Goal: Information Seeking & Learning: Learn about a topic

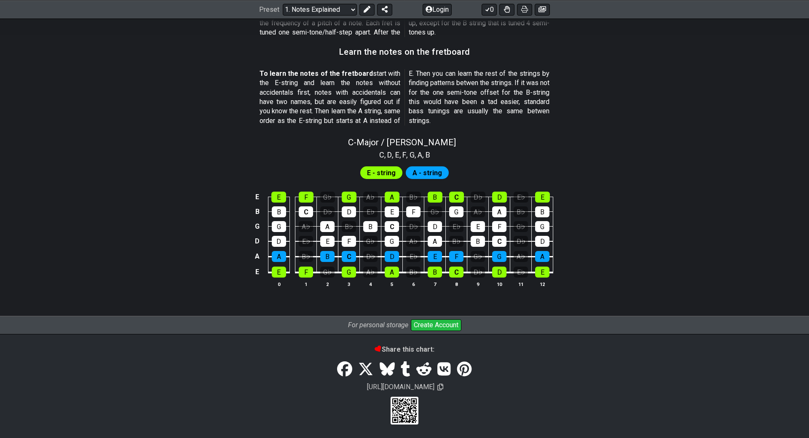
scroll to position [780, 0]
click at [185, 160] on section "E - string A - string E E F G♭ G A♭ A B♭ B C D♭ D E♭ E B B C D♭ D E♭ E F G♭ G A…" at bounding box center [404, 229] width 657 height 139
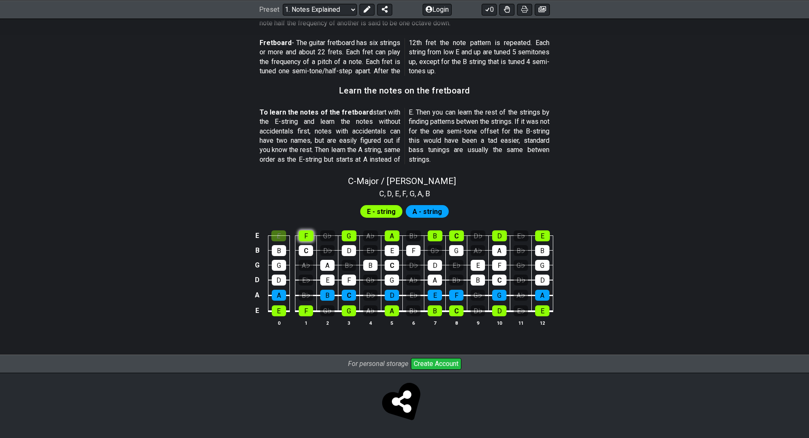
click at [299, 230] on div "F" at bounding box center [306, 235] width 15 height 11
click at [271, 230] on div "E" at bounding box center [278, 235] width 15 height 11
click at [299, 230] on div "F" at bounding box center [306, 235] width 15 height 11
click at [320, 230] on div "G♭" at bounding box center [327, 235] width 15 height 11
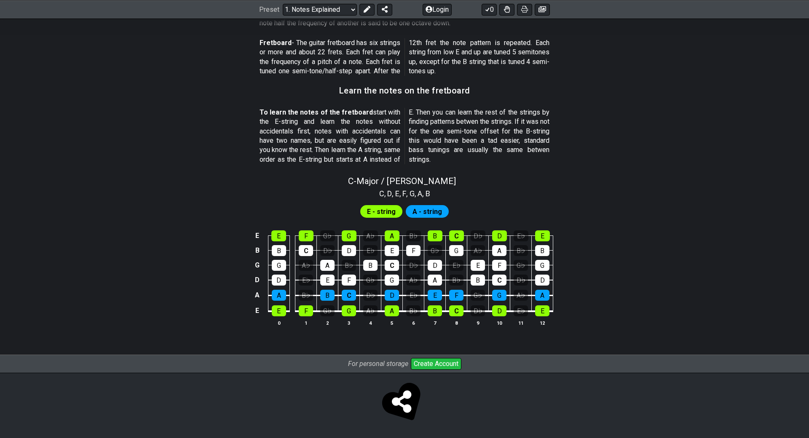
click at [412, 206] on span "A - string" at bounding box center [426, 212] width 29 height 12
click at [360, 205] on div "E - string" at bounding box center [381, 211] width 42 height 13
click at [367, 206] on span "E - string" at bounding box center [381, 212] width 29 height 12
drag, startPoint x: 340, startPoint y: 148, endPoint x: 294, endPoint y: 145, distance: 46.0
click at [375, 186] on section "C , D , E , F , G , A , B" at bounding box center [404, 192] width 59 height 13
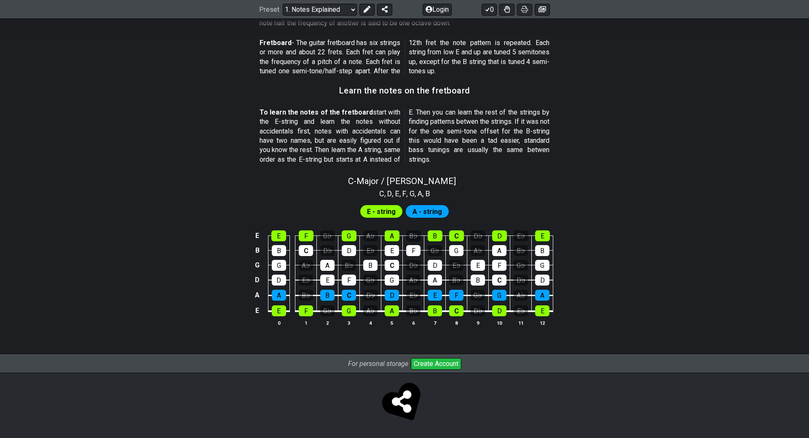
drag, startPoint x: 305, startPoint y: 131, endPoint x: 371, endPoint y: 131, distance: 66.1
click at [371, 171] on div "C - Major / Ionian" at bounding box center [404, 178] width 657 height 15
select select "C"
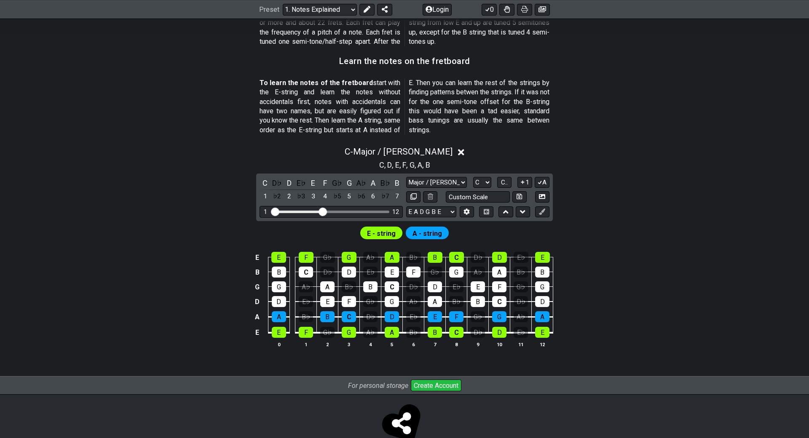
scroll to position [737, 0]
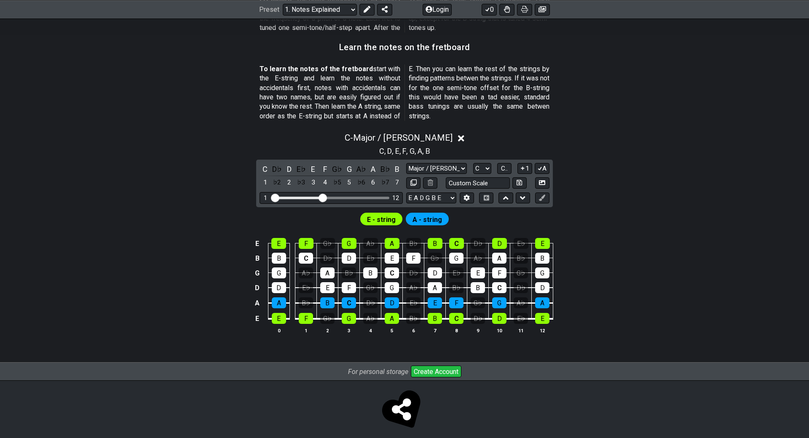
drag, startPoint x: 275, startPoint y: 200, endPoint x: 251, endPoint y: 193, distance: 24.1
click at [273, 199] on div "1 12" at bounding box center [330, 197] width 143 height 11
drag, startPoint x: 244, startPoint y: 198, endPoint x: 310, endPoint y: 198, distance: 65.7
click at [309, 197] on input "Visible fret range" at bounding box center [331, 197] width 120 height 0
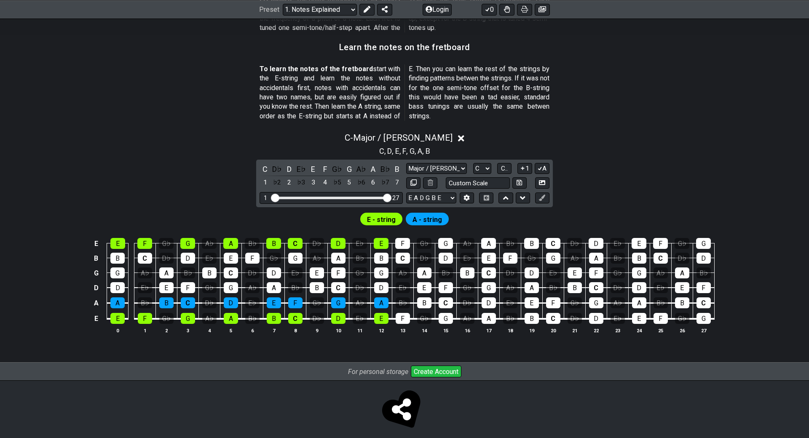
drag, startPoint x: 299, startPoint y: 196, endPoint x: 319, endPoint y: 196, distance: 19.8
click at [319, 197] on input "Visible fret range" at bounding box center [331, 197] width 120 height 0
drag, startPoint x: 255, startPoint y: 197, endPoint x: 301, endPoint y: 197, distance: 45.9
click at [301, 197] on input "Visible fret range" at bounding box center [331, 197] width 120 height 0
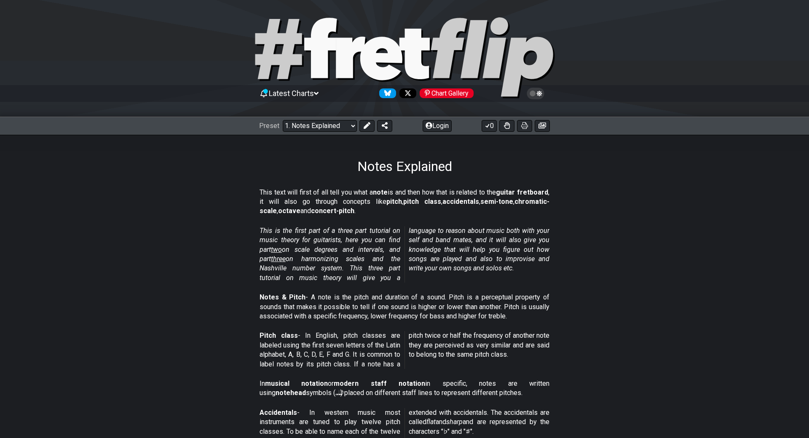
scroll to position [0, 0]
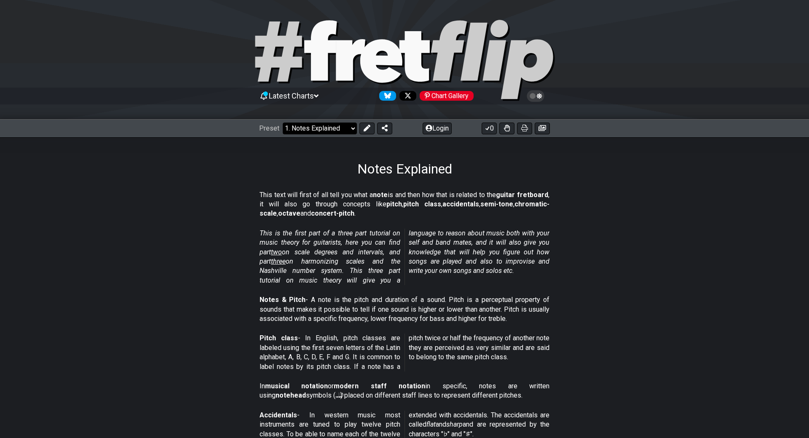
click at [283, 128] on select "Welcome to #fretflip! Initial Preset Custom Preset Minor Pentatonic Major Penta…" at bounding box center [320, 129] width 74 height 12
click at [283, 125] on select "Welcome to #fretflip! Initial Preset Custom Preset Minor Pentatonic Major Penta…" at bounding box center [320, 129] width 74 height 12
click at [283, 129] on select "Welcome to #fretflip! Initial Preset Custom Preset Minor Pentatonic Major Penta…" at bounding box center [320, 129] width 74 height 12
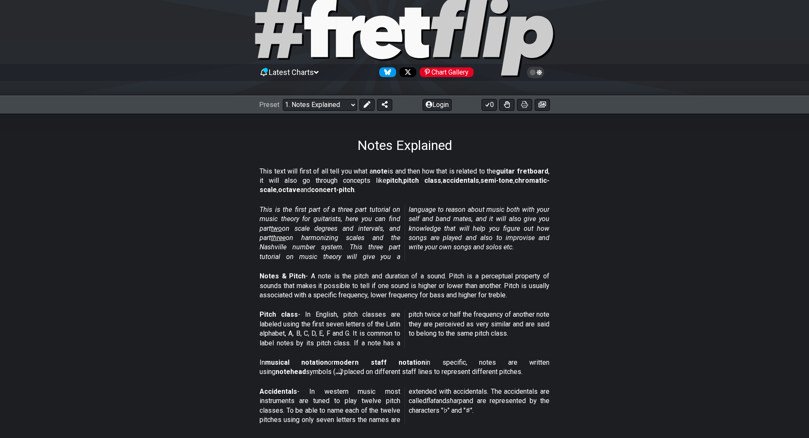
scroll to position [42, 0]
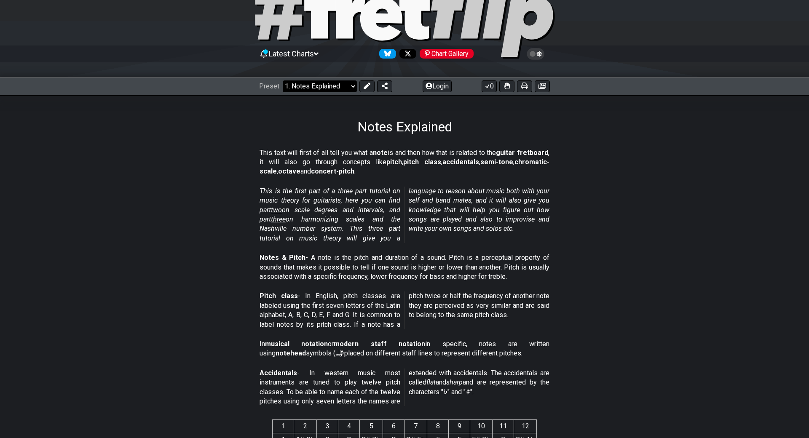
drag, startPoint x: 238, startPoint y: 81, endPoint x: 238, endPoint y: 87, distance: 5.5
click at [283, 81] on select "Welcome to #fretflip! Initial Preset Custom Preset Minor Pentatonic Major Penta…" at bounding box center [320, 86] width 74 height 12
click at [283, 80] on select "Welcome to #fretflip! Initial Preset Custom Preset Minor Pentatonic Major Penta…" at bounding box center [320, 86] width 74 height 12
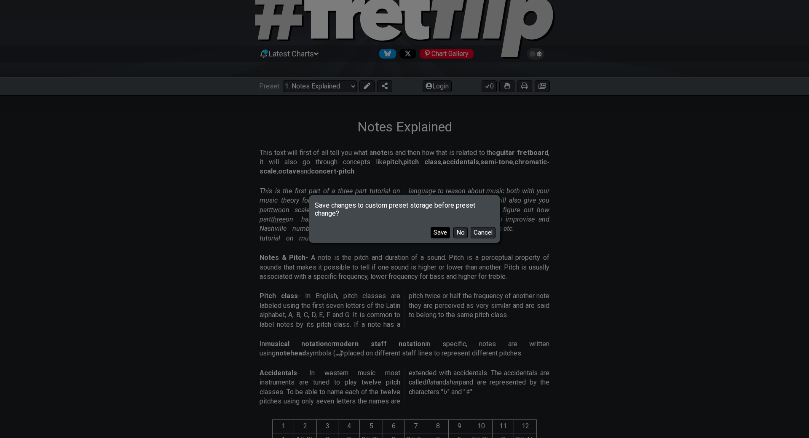
click at [430, 227] on button "Save" at bounding box center [439, 232] width 19 height 11
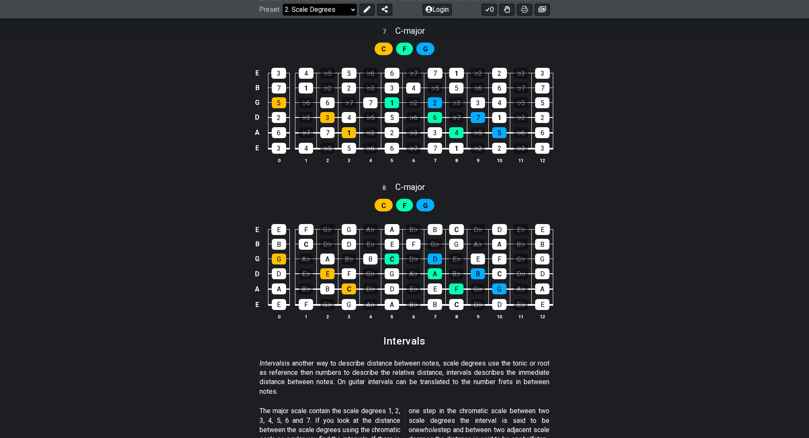
scroll to position [1803, 0]
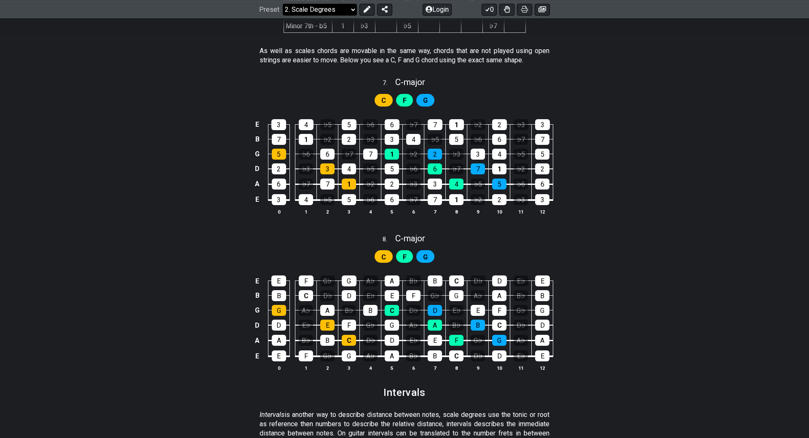
click at [283, 9] on select "Welcome to #fretflip! Initial Preset Notes Explained Minor Pentatonic Major Pen…" at bounding box center [320, 9] width 74 height 12
click at [283, 15] on select "Welcome to #fretflip! Initial Preset Notes Explained Minor Pentatonic Major Pen…" at bounding box center [320, 9] width 74 height 12
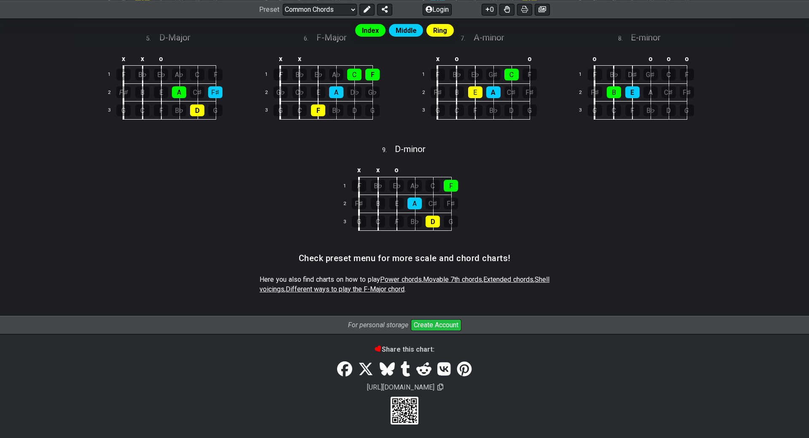
scroll to position [403, 0]
click at [483, 275] on span "Extended chords" at bounding box center [508, 279] width 50 height 8
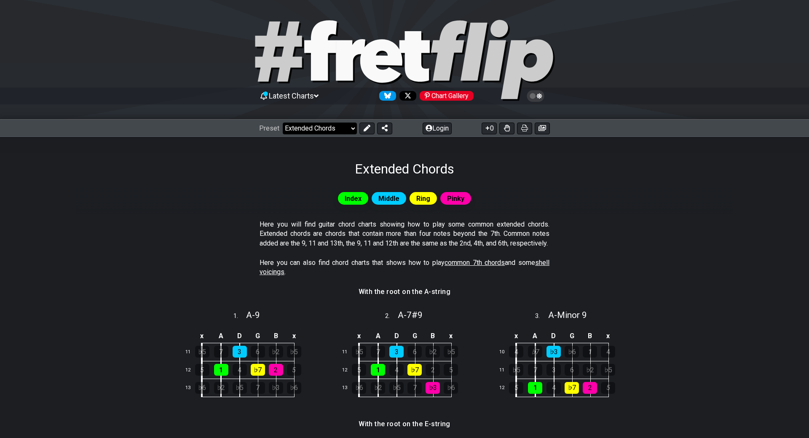
click at [283, 131] on select "Welcome to #fretflip! Initial Preset Notes Explained Minor Pentatonic Major Pen…" at bounding box center [320, 129] width 74 height 12
click at [283, 123] on select "Welcome to #fretflip! Initial Preset Notes Explained Minor Pentatonic Major Pen…" at bounding box center [320, 129] width 74 height 12
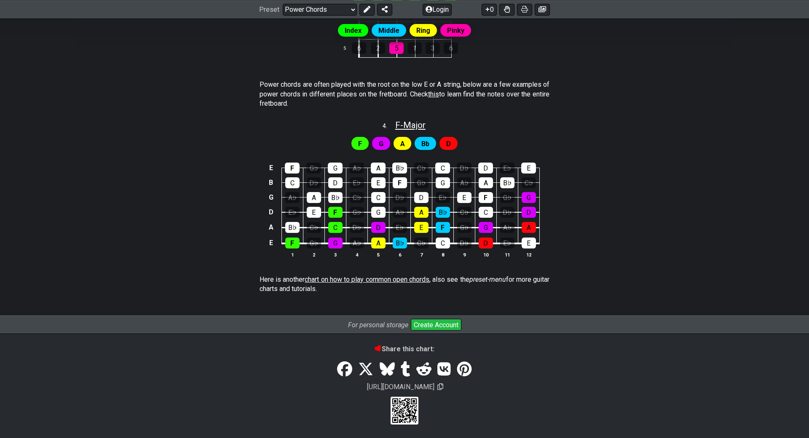
scroll to position [541, 0]
click at [283, 12] on select "Welcome to #fretflip! Initial Preset Notes Explained Minor Pentatonic Major Pen…" at bounding box center [320, 9] width 74 height 12
click at [283, 15] on select "Welcome to #fretflip! Initial Preset Notes Explained Minor Pentatonic Major Pen…" at bounding box center [320, 9] width 74 height 12
select select "/minor-pentatonic"
select select "C"
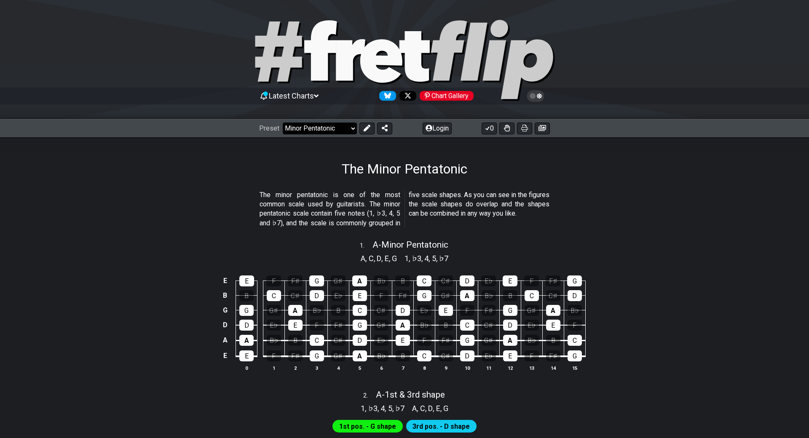
click at [283, 130] on select "Welcome to #fretflip! Initial Preset Notes Explained Minor Pentatonic Major Pen…" at bounding box center [320, 129] width 74 height 12
click at [283, 123] on select "Welcome to #fretflip! Initial Preset Notes Explained Minor Pentatonic Major Pen…" at bounding box center [320, 129] width 74 height 12
select select "/minor-pentatonic"
select select "C"
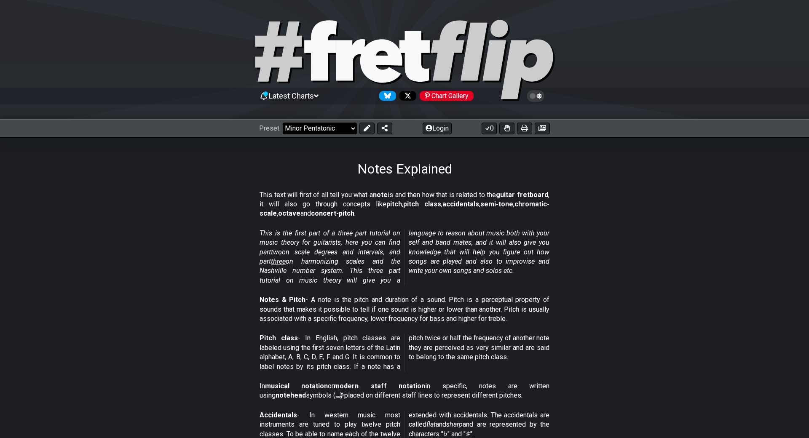
select select "/user-defined"
drag, startPoint x: 441, startPoint y: 124, endPoint x: 519, endPoint y: 266, distance: 161.8
click at [517, 124] on button at bounding box center [524, 129] width 15 height 12
click at [532, 95] on icon at bounding box center [536, 96] width 8 height 8
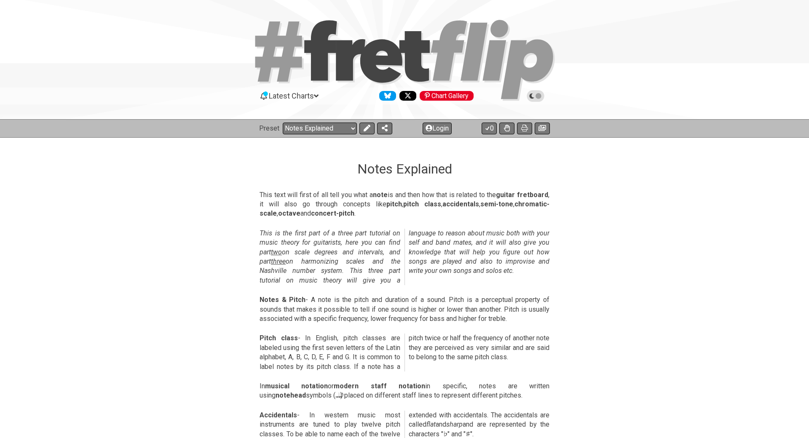
click at [532, 95] on icon at bounding box center [536, 96] width 8 height 8
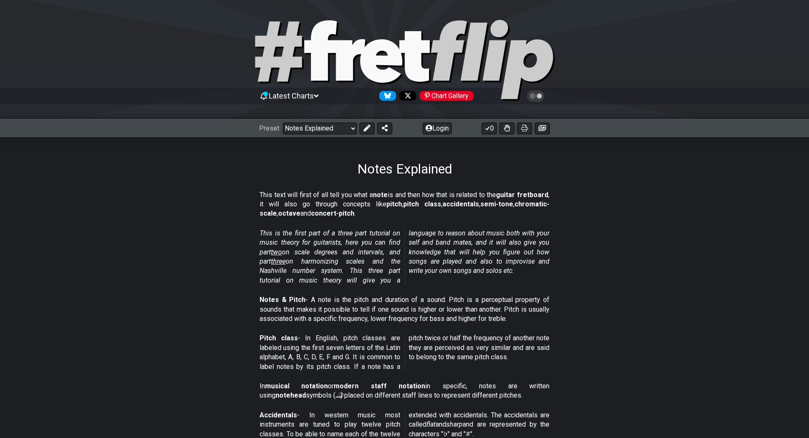
click at [537, 95] on icon at bounding box center [539, 96] width 5 height 6
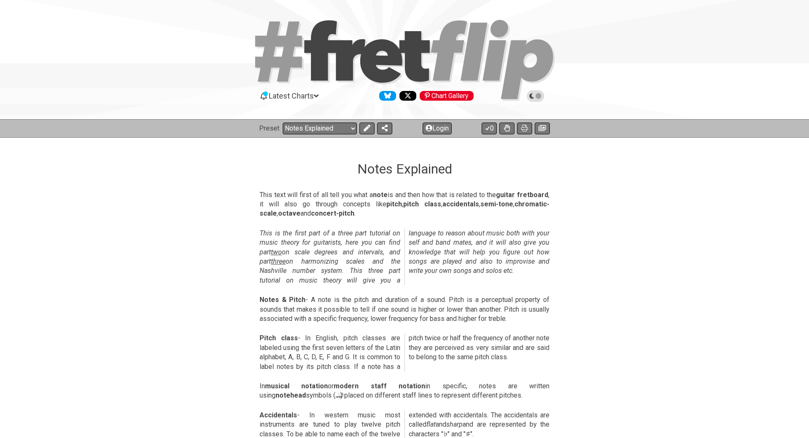
click at [532, 95] on icon at bounding box center [536, 96] width 8 height 8
